Goal: Information Seeking & Learning: Check status

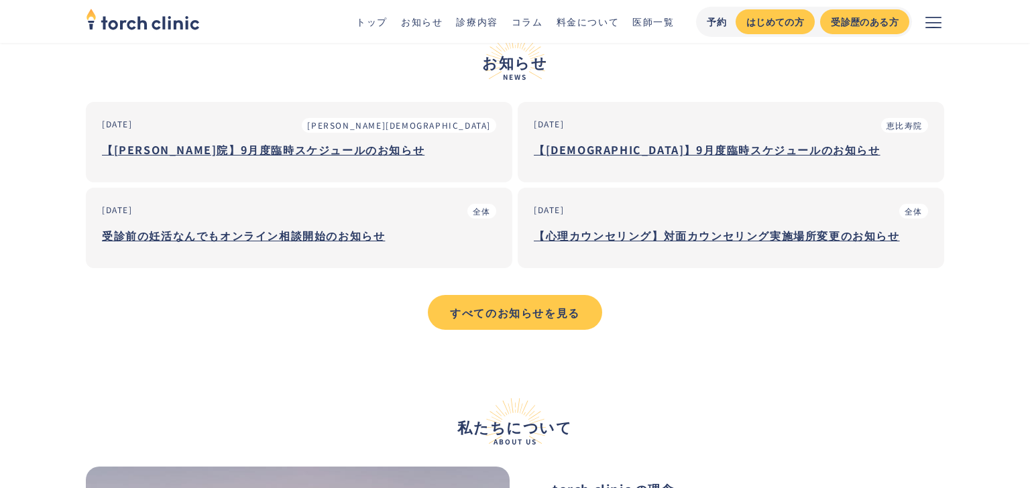
click at [724, 153] on h3 "【[DEMOGRAPHIC_DATA]】9月度臨時スケジュールのお知らせ" at bounding box center [731, 150] width 394 height 20
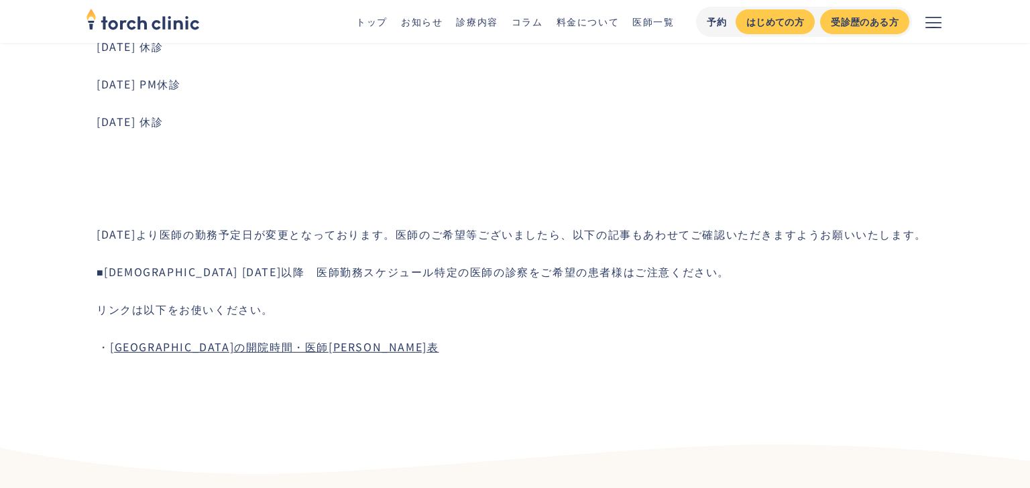
scroll to position [918, 0]
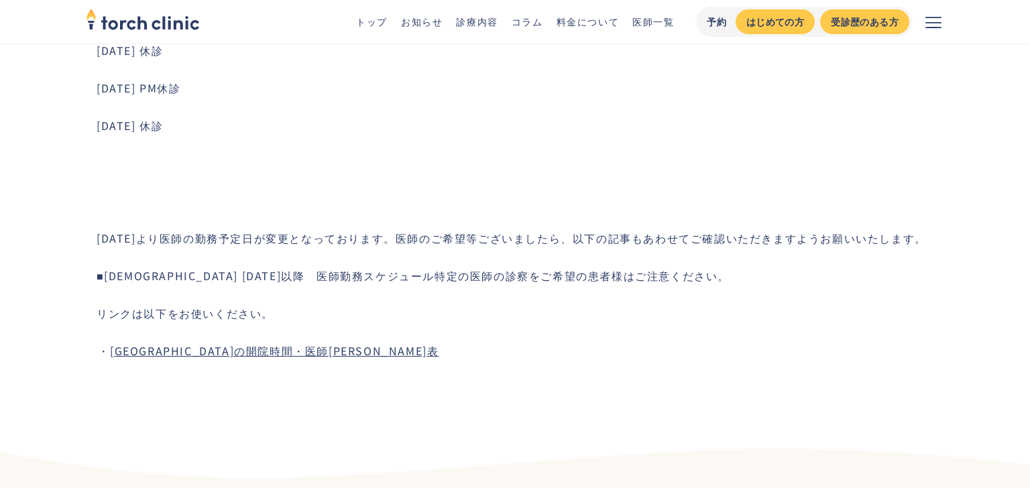
click at [261, 356] on link "[GEOGRAPHIC_DATA]の開院時間・医師[PERSON_NAME]表" at bounding box center [274, 351] width 329 height 16
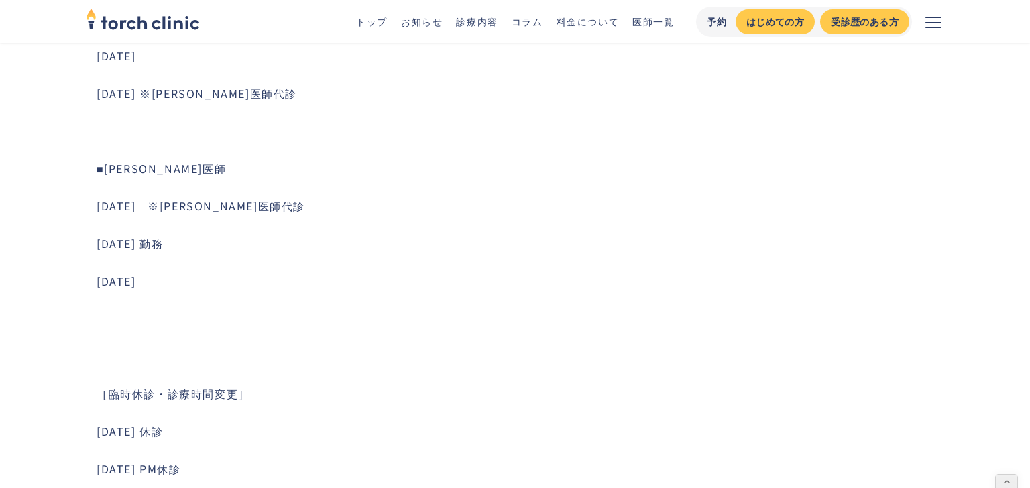
scroll to position [531, 0]
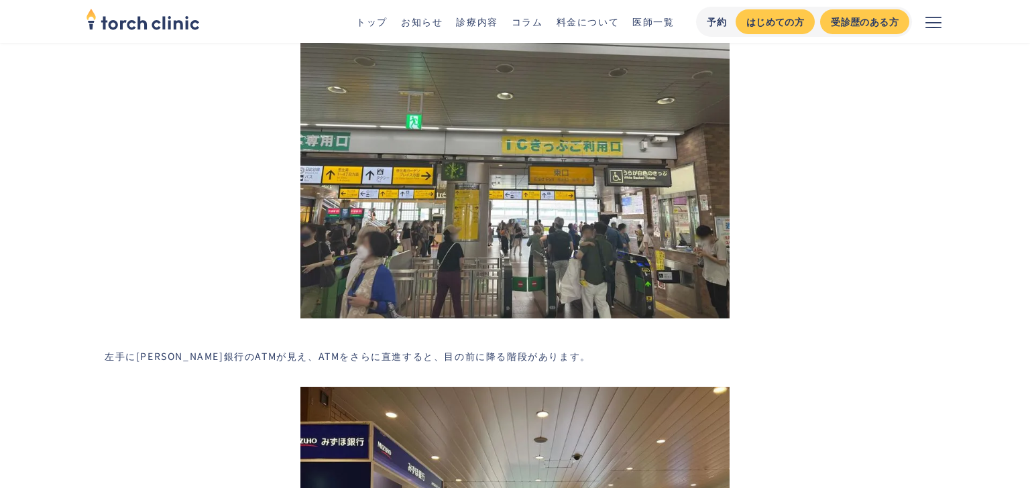
scroll to position [2175, 0]
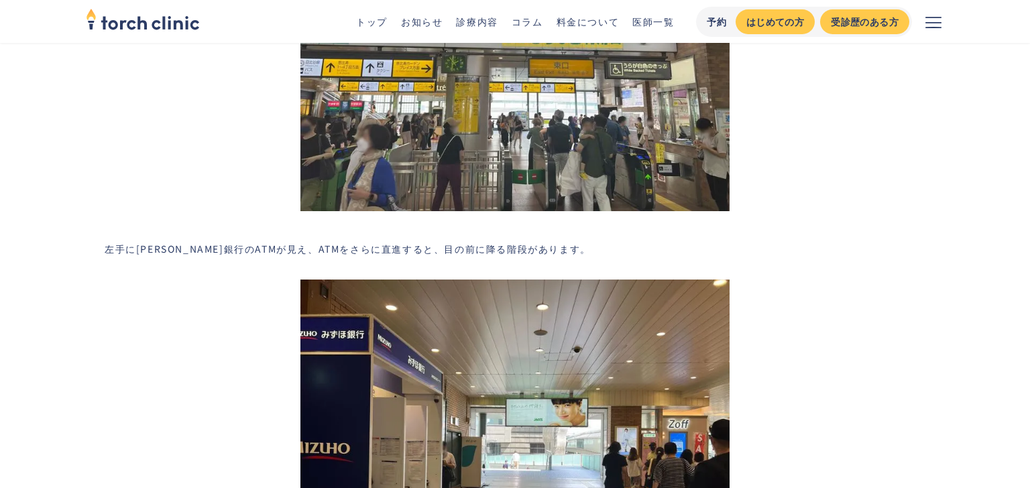
click at [662, 133] on img at bounding box center [515, 50] width 429 height 322
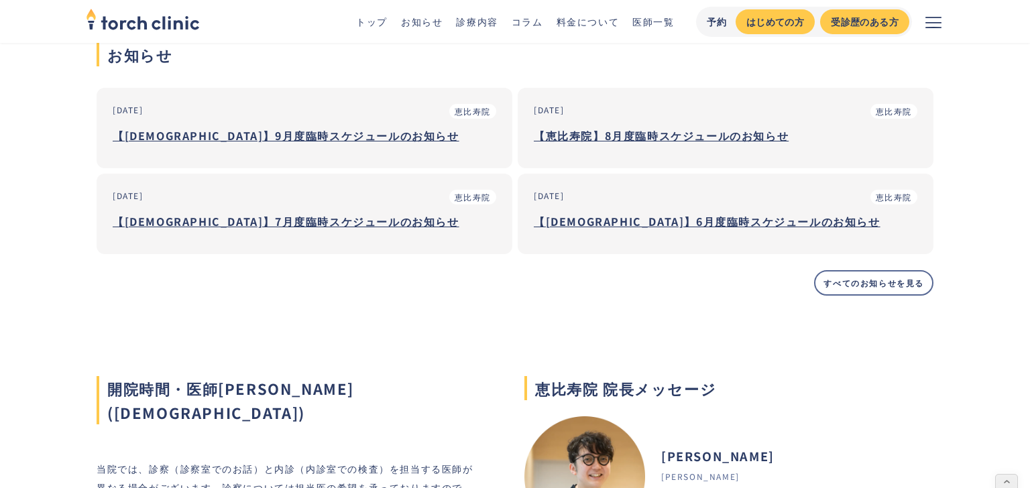
click at [718, 142] on h3 "【恵比寿院】8月度臨時スケジュールのお知らせ" at bounding box center [726, 135] width 384 height 20
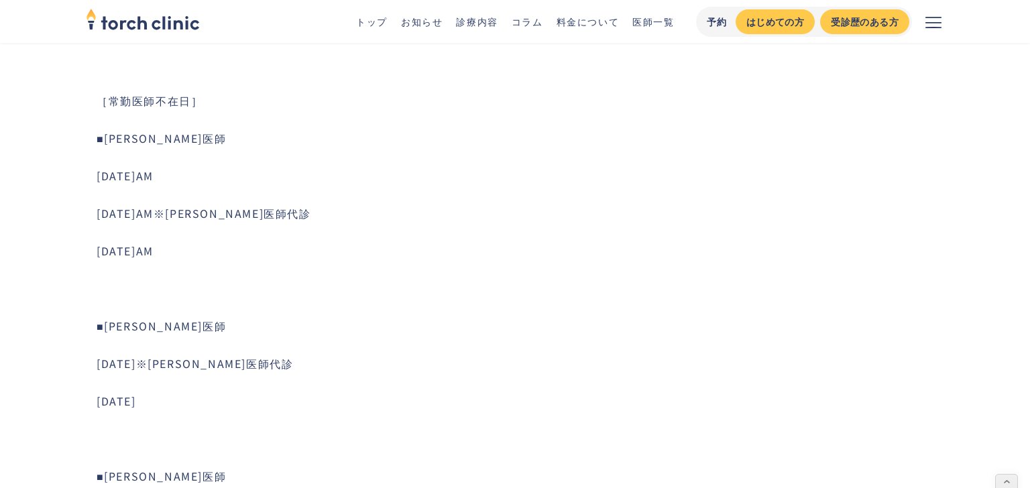
scroll to position [188, 0]
